Goal: Check status

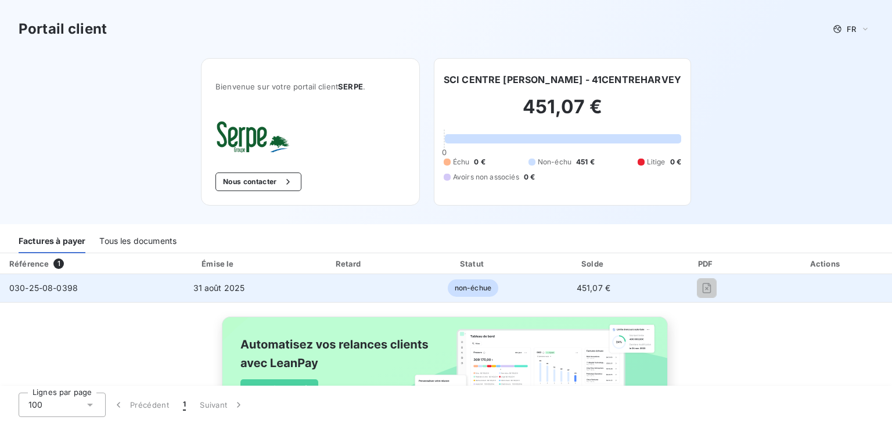
click at [457, 289] on span "non-échue" at bounding box center [473, 287] width 51 height 17
click at [585, 290] on span "451,07 €" at bounding box center [594, 288] width 34 height 10
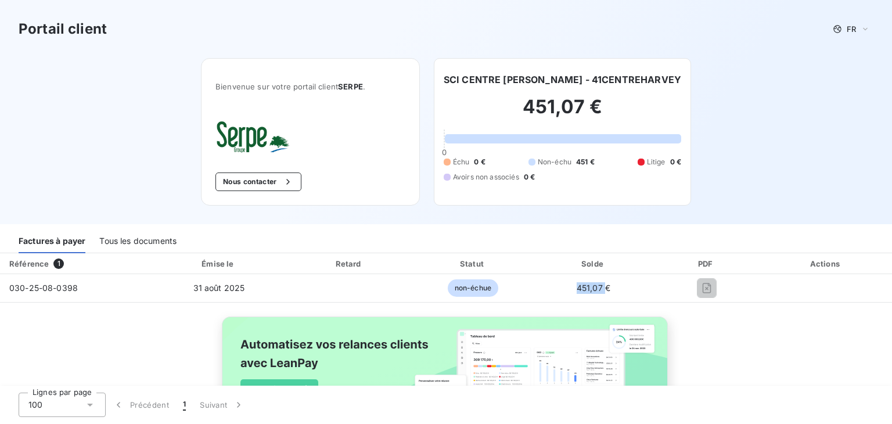
click at [154, 241] on div "Tous les documents" at bounding box center [137, 241] width 77 height 24
